Goal: Ask a question: Seek information or help from site administrators or community

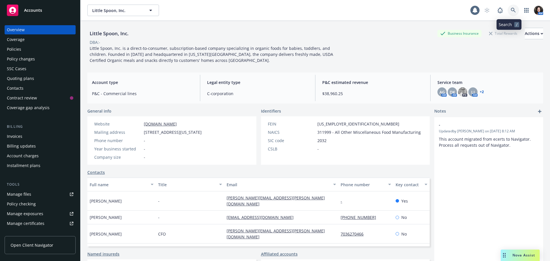
click at [511, 11] on icon at bounding box center [513, 10] width 5 height 5
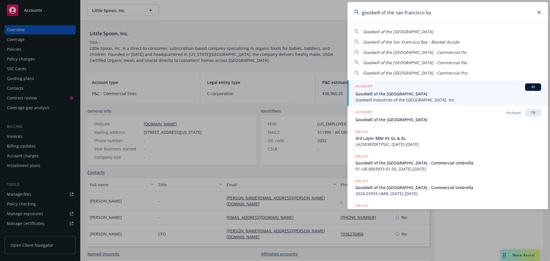
type input "goodwill of the san francisco ba"
click at [422, 97] on span "Goodwill Industries of the [GEOGRAPHIC_DATA], Inc." at bounding box center [448, 100] width 186 height 6
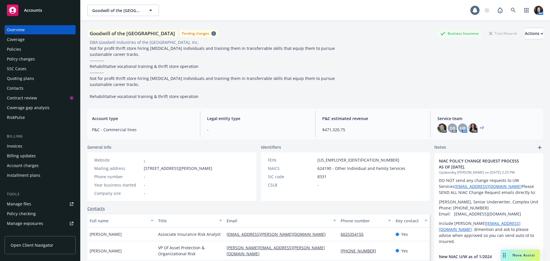
click at [30, 52] on div "Policies" at bounding box center [40, 49] width 66 height 9
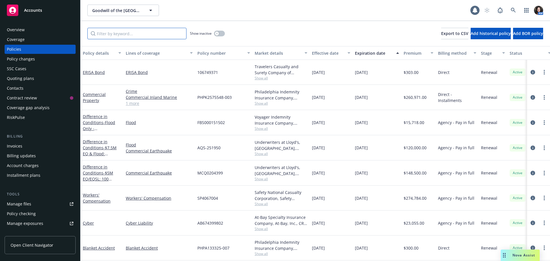
click at [120, 35] on input "Filter by keyword..." at bounding box center [136, 33] width 99 height 11
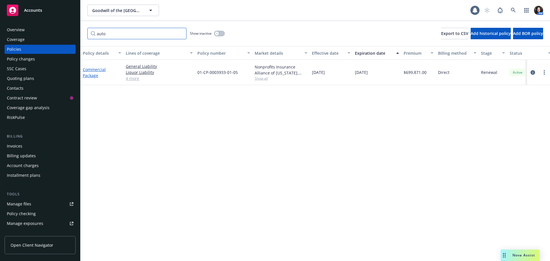
type input "auto"
click at [93, 69] on link "Commercial Package" at bounding box center [94, 72] width 23 height 11
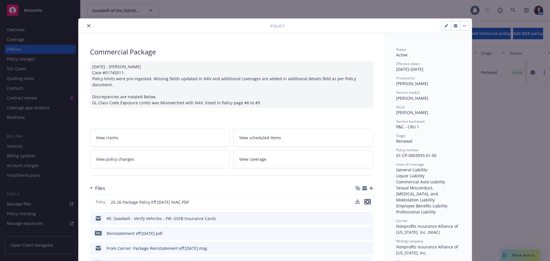
click at [365, 200] on icon "preview file" at bounding box center [367, 202] width 5 height 4
click at [519, 253] on div "Policy Commercial Package [DATE] - [PERSON_NAME] Case #01745011: Policy limits …" at bounding box center [275, 130] width 550 height 261
click at [518, 256] on div "Policy Commercial Package [DATE] - [PERSON_NAME] Case #01745011: Policy limits …" at bounding box center [275, 130] width 550 height 261
click at [87, 25] on icon "close" at bounding box center [88, 25] width 3 height 3
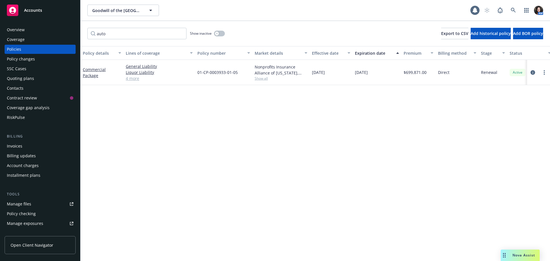
click at [518, 255] on span "Nova Assist" at bounding box center [523, 255] width 23 height 5
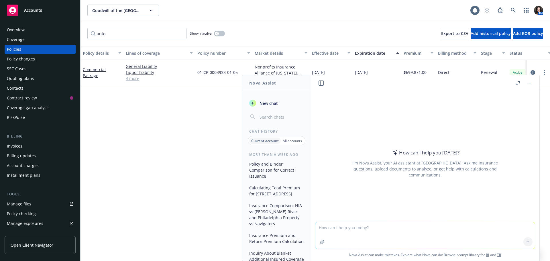
click at [341, 231] on textarea at bounding box center [424, 235] width 219 height 26
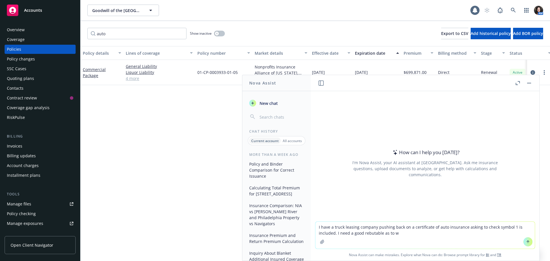
type textarea "I have a truck leasing company pushing back on a certificate of auto insurance …"
drag, startPoint x: 291, startPoint y: 166, endPoint x: 280, endPoint y: 170, distance: 11.9
click at [280, 170] on button "Policy and Binder Comparison for Correct Issuance" at bounding box center [276, 169] width 59 height 21
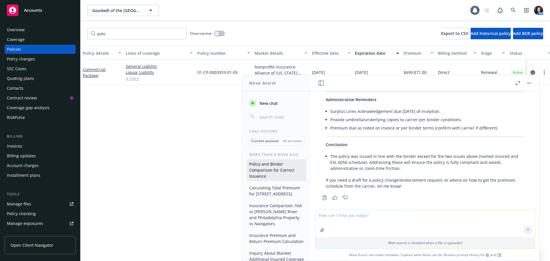
scroll to position [436, 0]
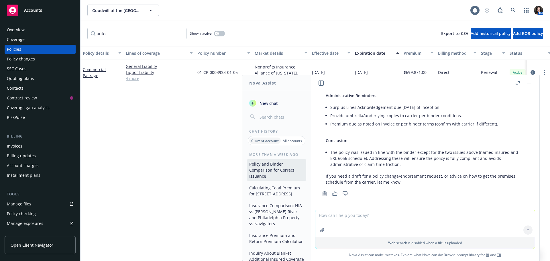
click at [265, 101] on span "New chat" at bounding box center [267, 103] width 19 height 6
